Goal: Go to known website: Go to known website

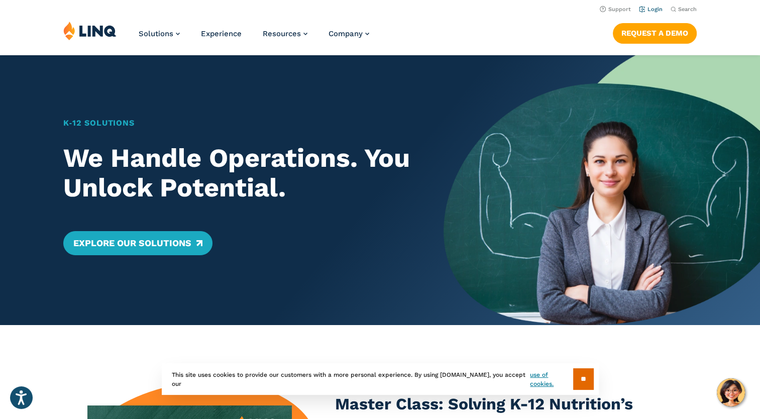
click at [657, 10] on link "Login" at bounding box center [651, 9] width 24 height 7
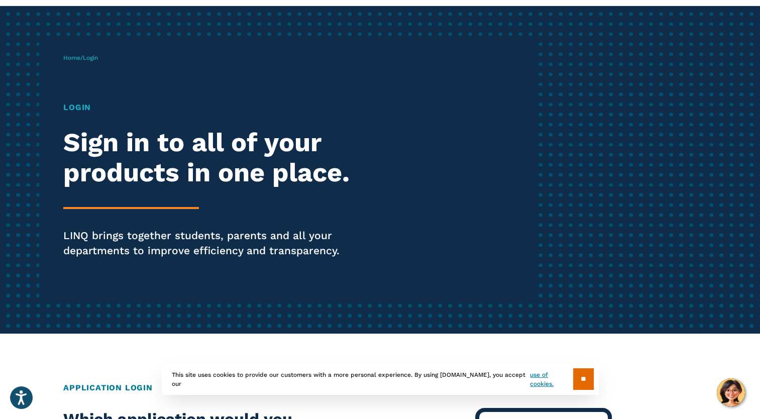
scroll to position [47, 0]
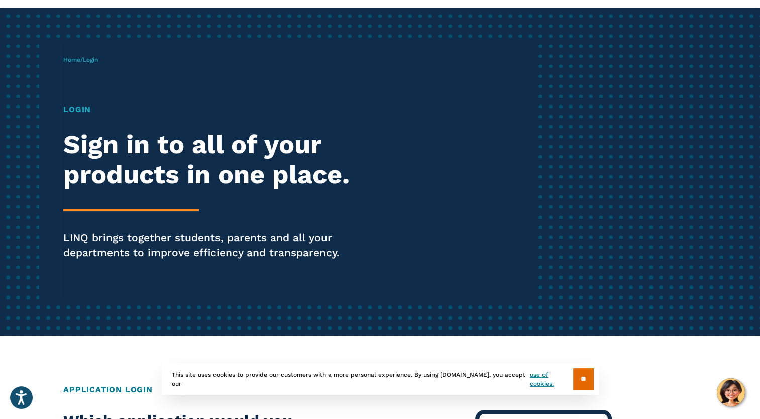
click at [81, 107] on h1 "Login" at bounding box center [209, 109] width 293 height 12
click at [90, 57] on span "Login" at bounding box center [90, 59] width 15 height 7
click at [77, 106] on h1 "Login" at bounding box center [209, 109] width 293 height 12
drag, startPoint x: 77, startPoint y: 106, endPoint x: 165, endPoint y: 83, distance: 91.2
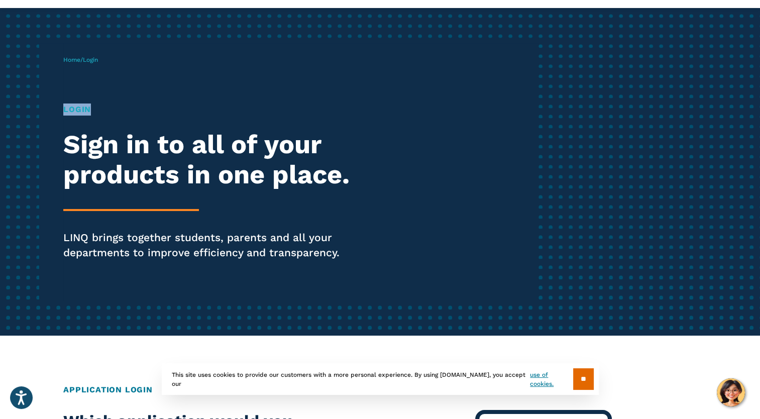
click at [165, 83] on div "Home / Login Login Sign in to all of your products in one place. LINQ brings to…" at bounding box center [300, 171] width 475 height 257
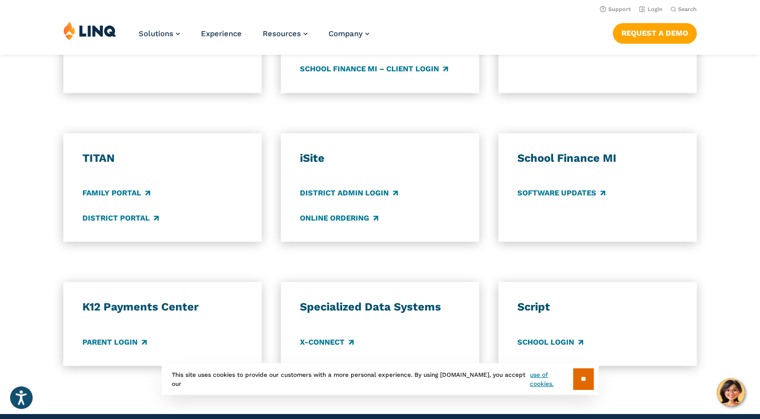
scroll to position [667, 0]
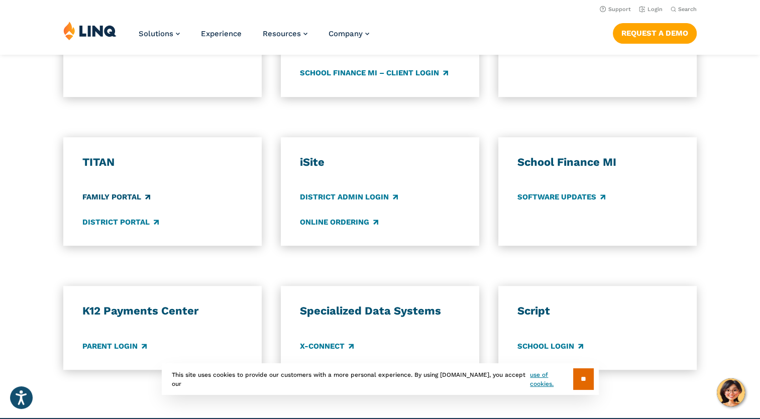
click at [130, 198] on link "Family Portal" at bounding box center [116, 197] width 68 height 11
